Goal: Navigation & Orientation: Locate item on page

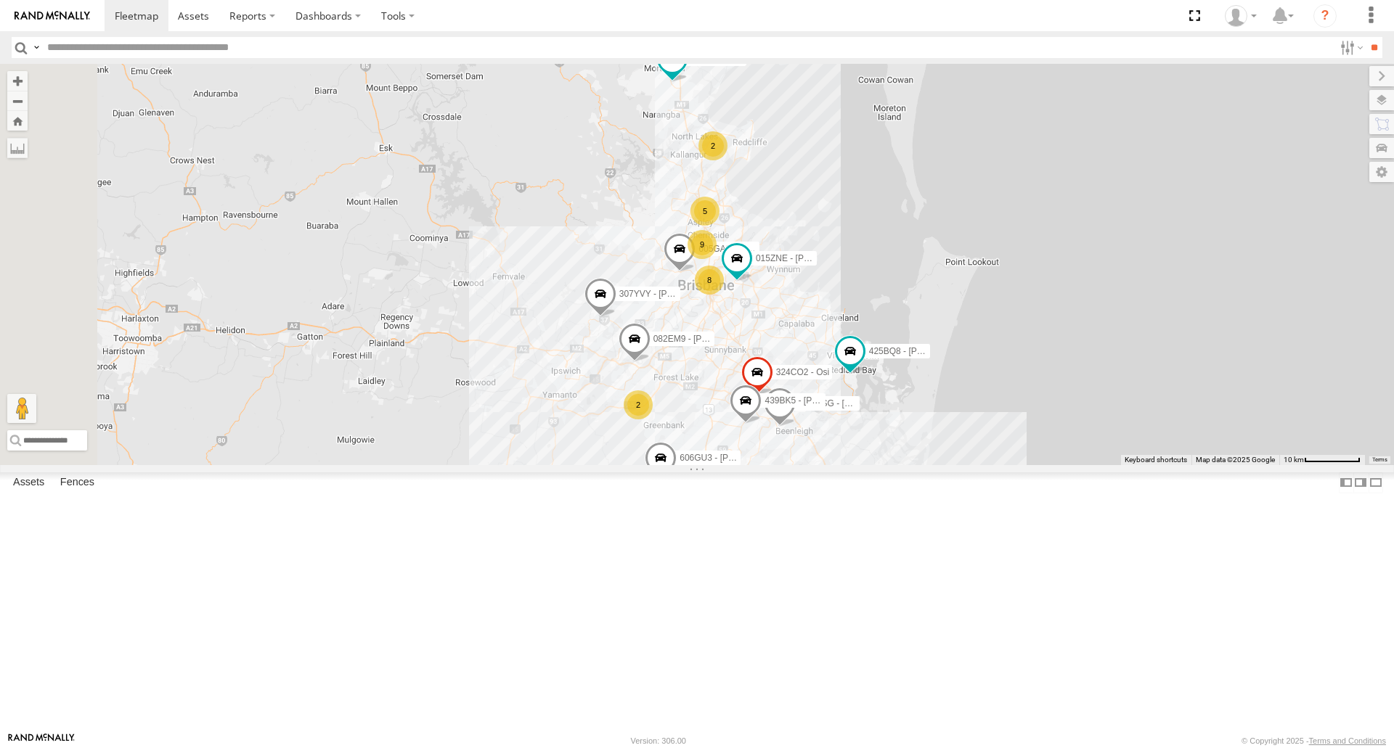
scroll to position [871, 0]
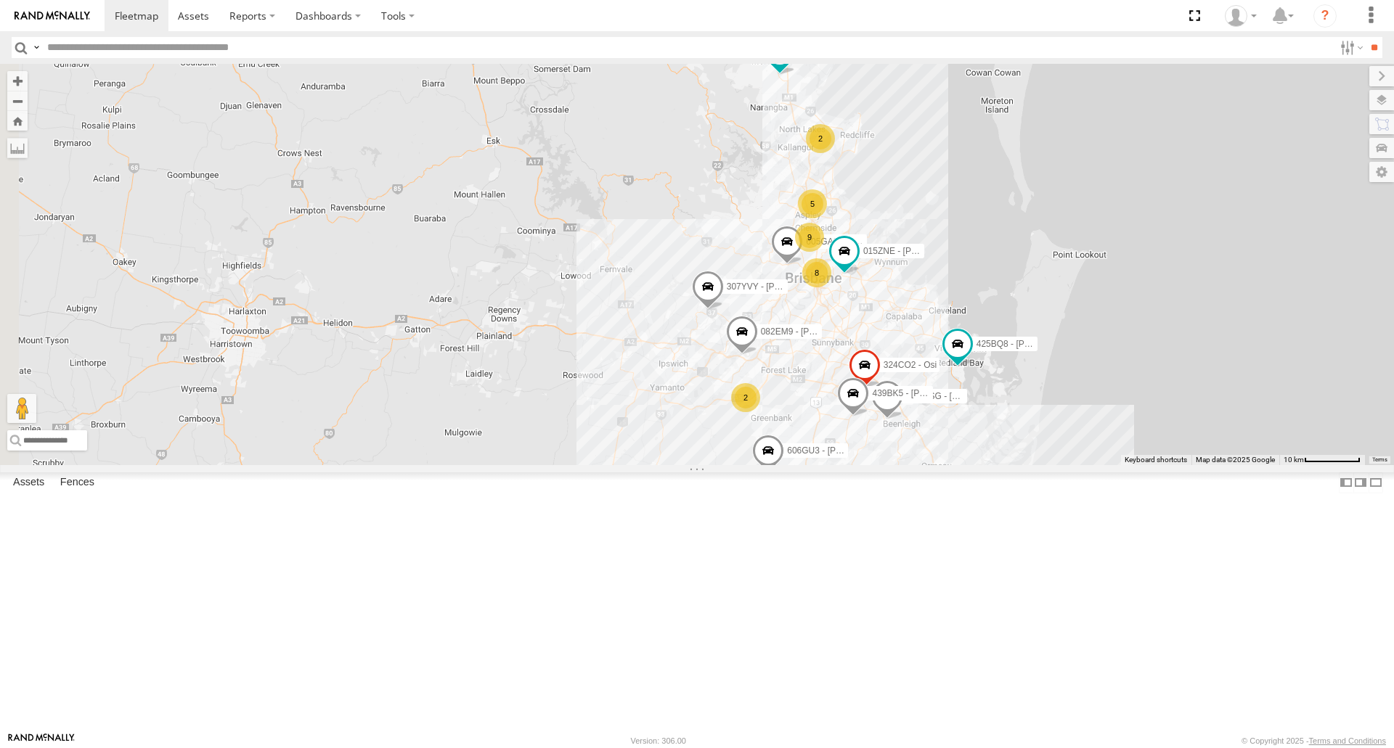
drag, startPoint x: 738, startPoint y: 499, endPoint x: 847, endPoint y: 491, distance: 109.9
click at [847, 465] on div "307YVY - [PERSON_NAME] G 606GU3 - [PERSON_NAME] 324CO2 - Osi 930BG4 - Phil 015Z…" at bounding box center [697, 264] width 1394 height 401
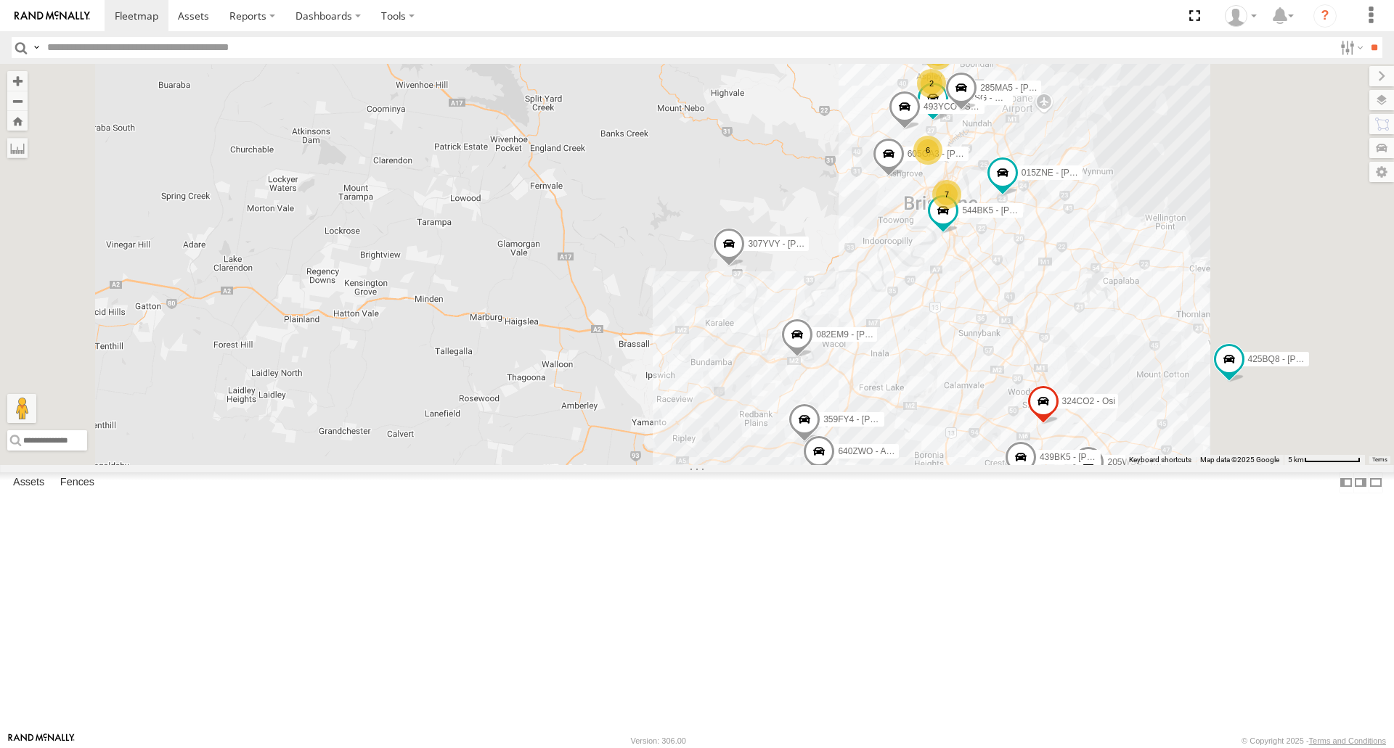
drag, startPoint x: 847, startPoint y: 491, endPoint x: 810, endPoint y: 497, distance: 37.5
click at [810, 465] on div "307YVY - Cameron G 606GU3 - [PERSON_NAME] 324CO2 - Osi 930BG4 - Phil 015ZNE - […" at bounding box center [697, 264] width 1394 height 401
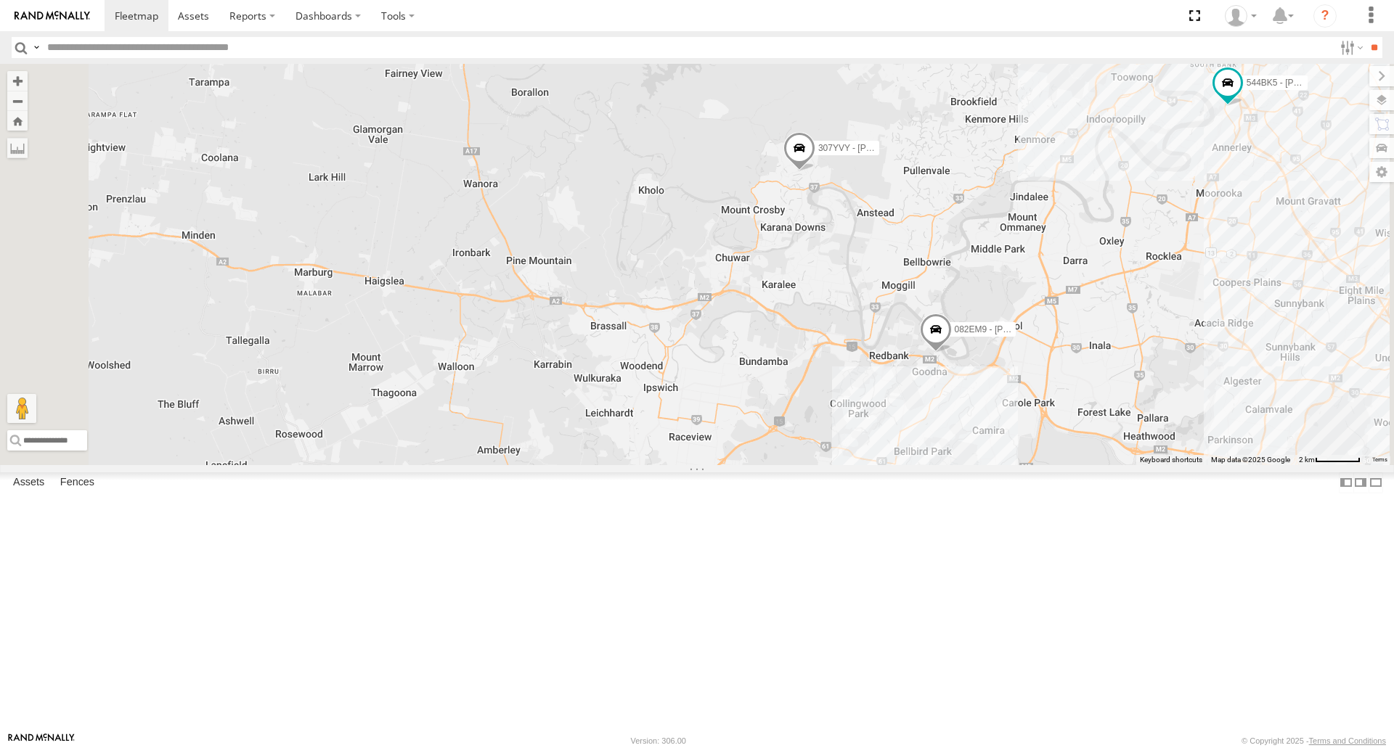
click at [952, 354] on span at bounding box center [936, 333] width 32 height 39
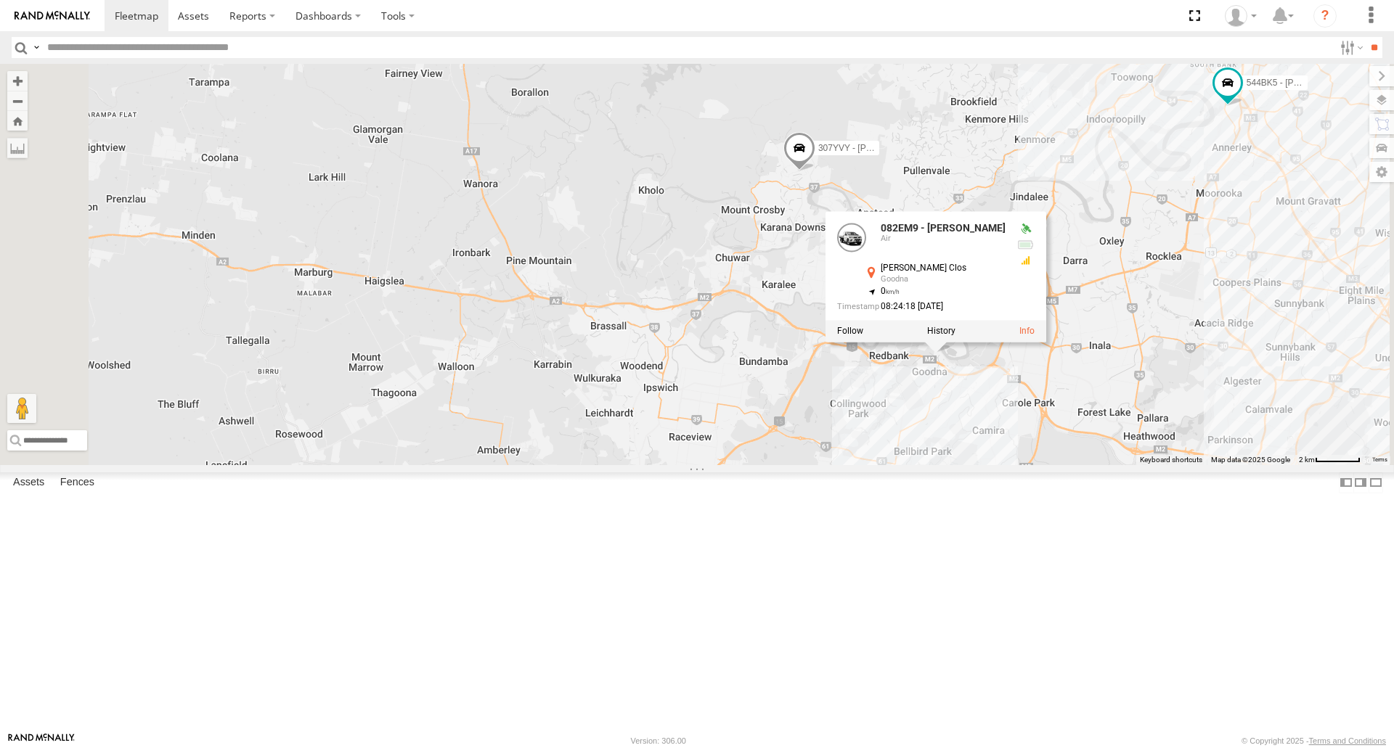
click at [1008, 465] on div "307YVY - [PERSON_NAME] G 606GU3 - [PERSON_NAME] 324CO2 - Osi 930BG4 - Phil 015Z…" at bounding box center [697, 264] width 1394 height 401
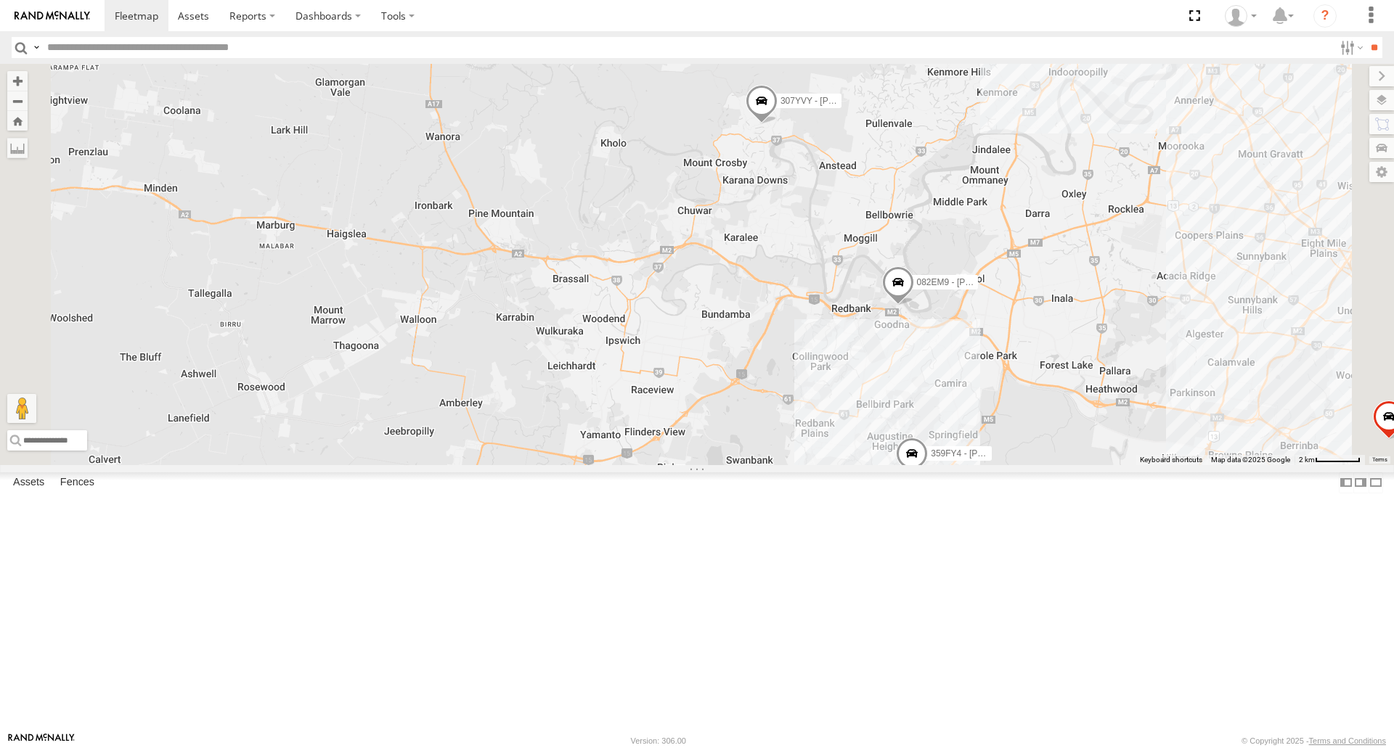
drag, startPoint x: 1008, startPoint y: 530, endPoint x: 971, endPoint y: 480, distance: 62.7
click at [971, 465] on div "307YVY - [PERSON_NAME] G 606GU3 - [PERSON_NAME] 324CO2 - Osi 930BG4 - Phil 015Z…" at bounding box center [697, 264] width 1394 height 401
click at [957, 539] on span at bounding box center [942, 519] width 32 height 39
click at [1052, 465] on div "307YVY - Cameron G 606GU3 - [PERSON_NAME] 324CO2 - Osi 930BG4 - Phil 015ZNE - B…" at bounding box center [697, 264] width 1394 height 401
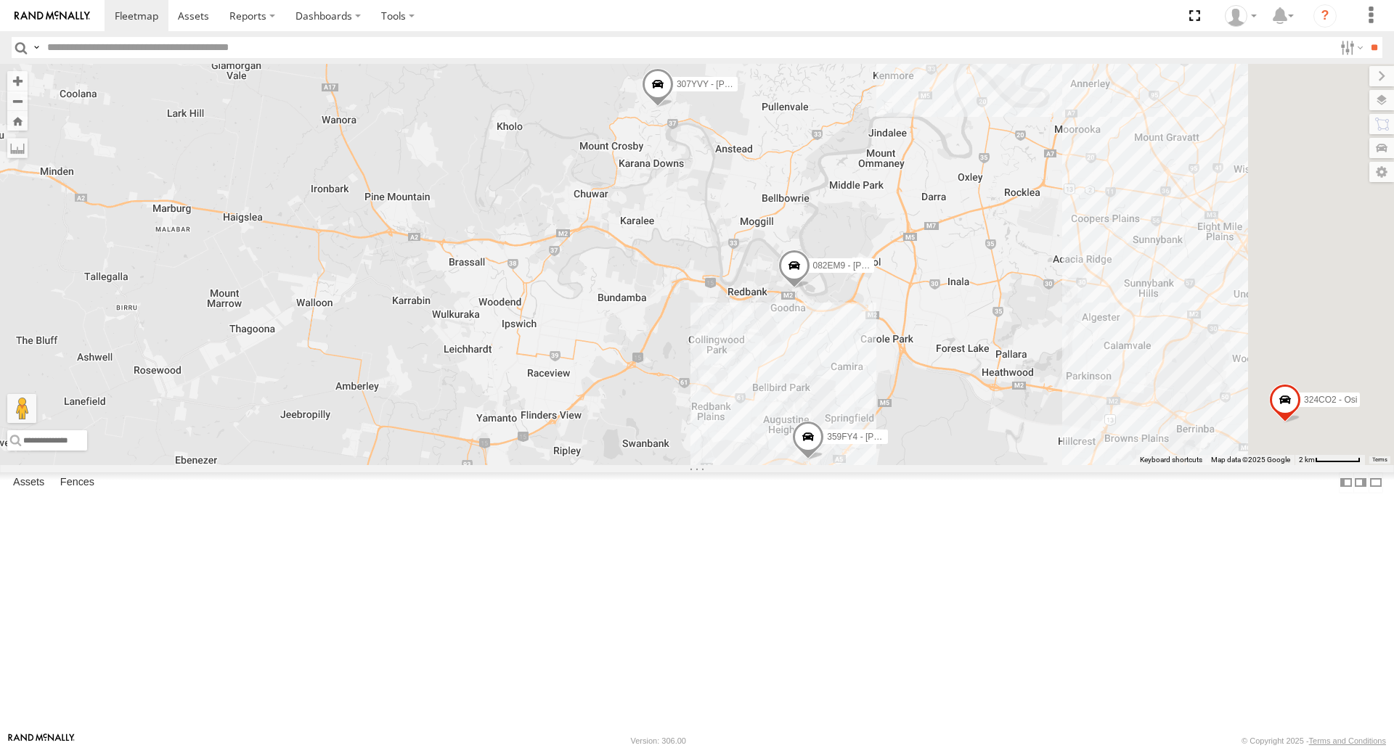
drag, startPoint x: 1114, startPoint y: 693, endPoint x: 1002, endPoint y: 677, distance: 113.6
click at [1002, 465] on div "307YVY - Cameron G 606GU3 - [PERSON_NAME] 324CO2 - Osi 930BG4 - Phil 015ZNE - […" at bounding box center [697, 264] width 1394 height 401
